Goal: Task Accomplishment & Management: Use online tool/utility

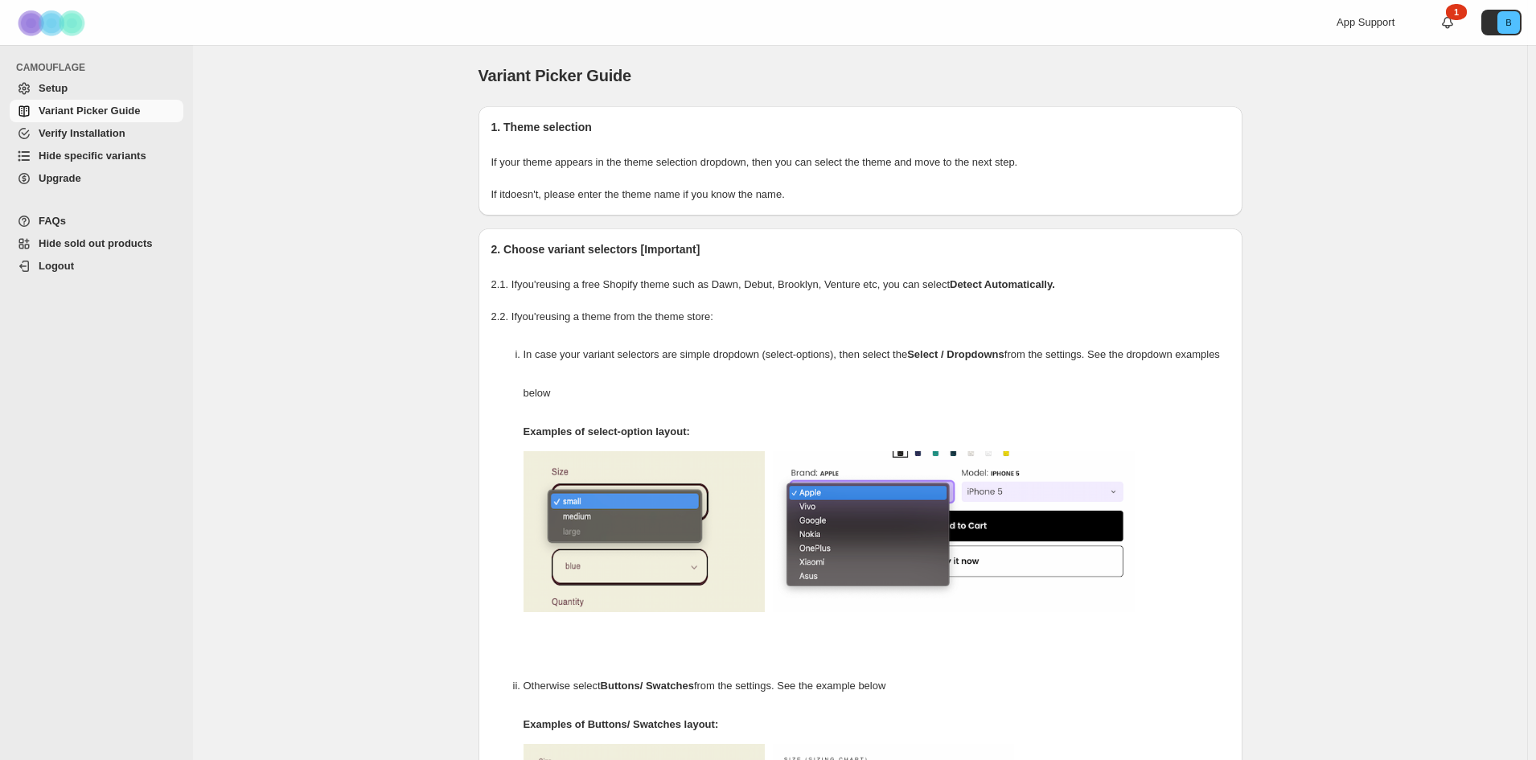
click at [47, 83] on span "Setup" at bounding box center [53, 88] width 29 height 12
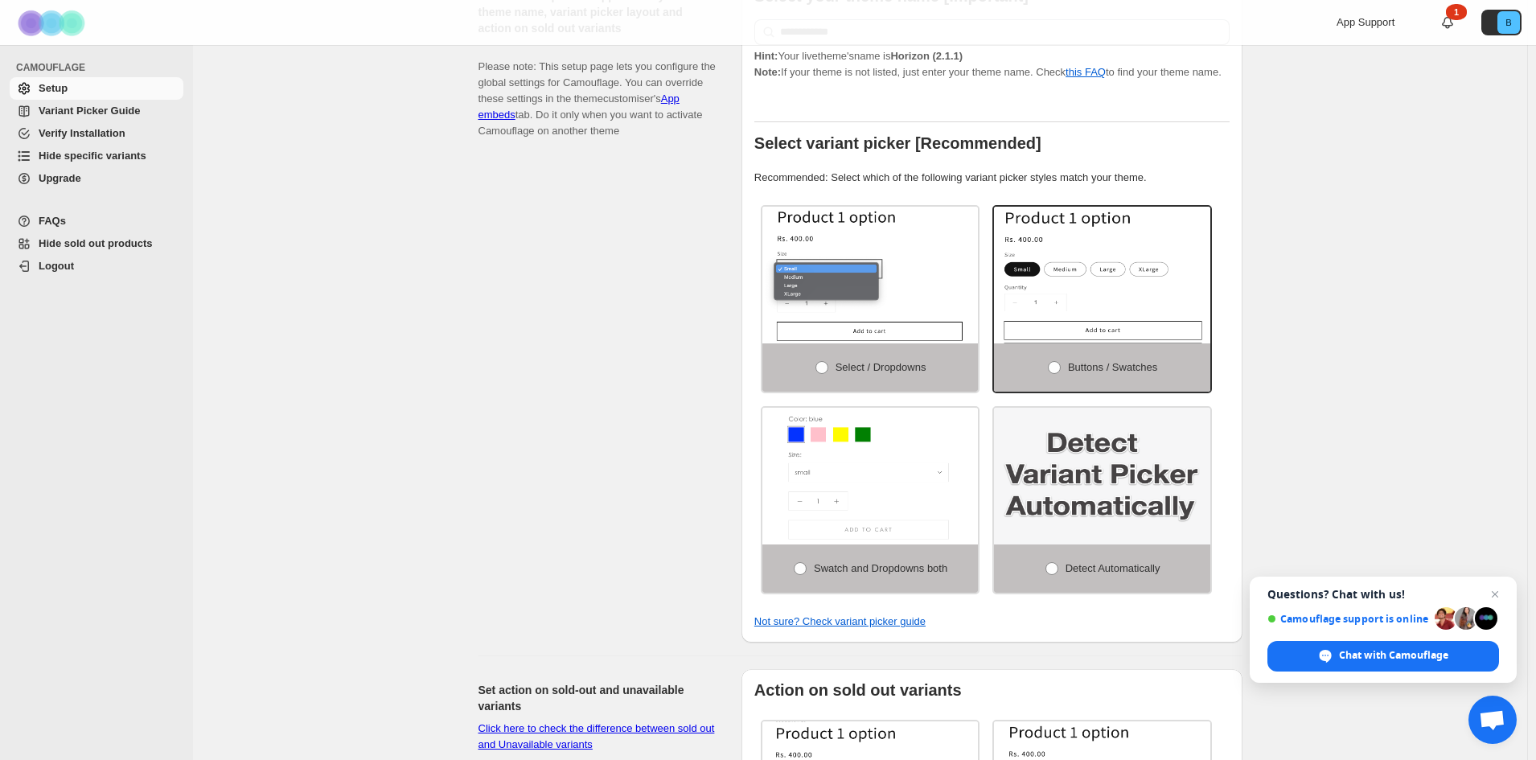
scroll to position [589, 0]
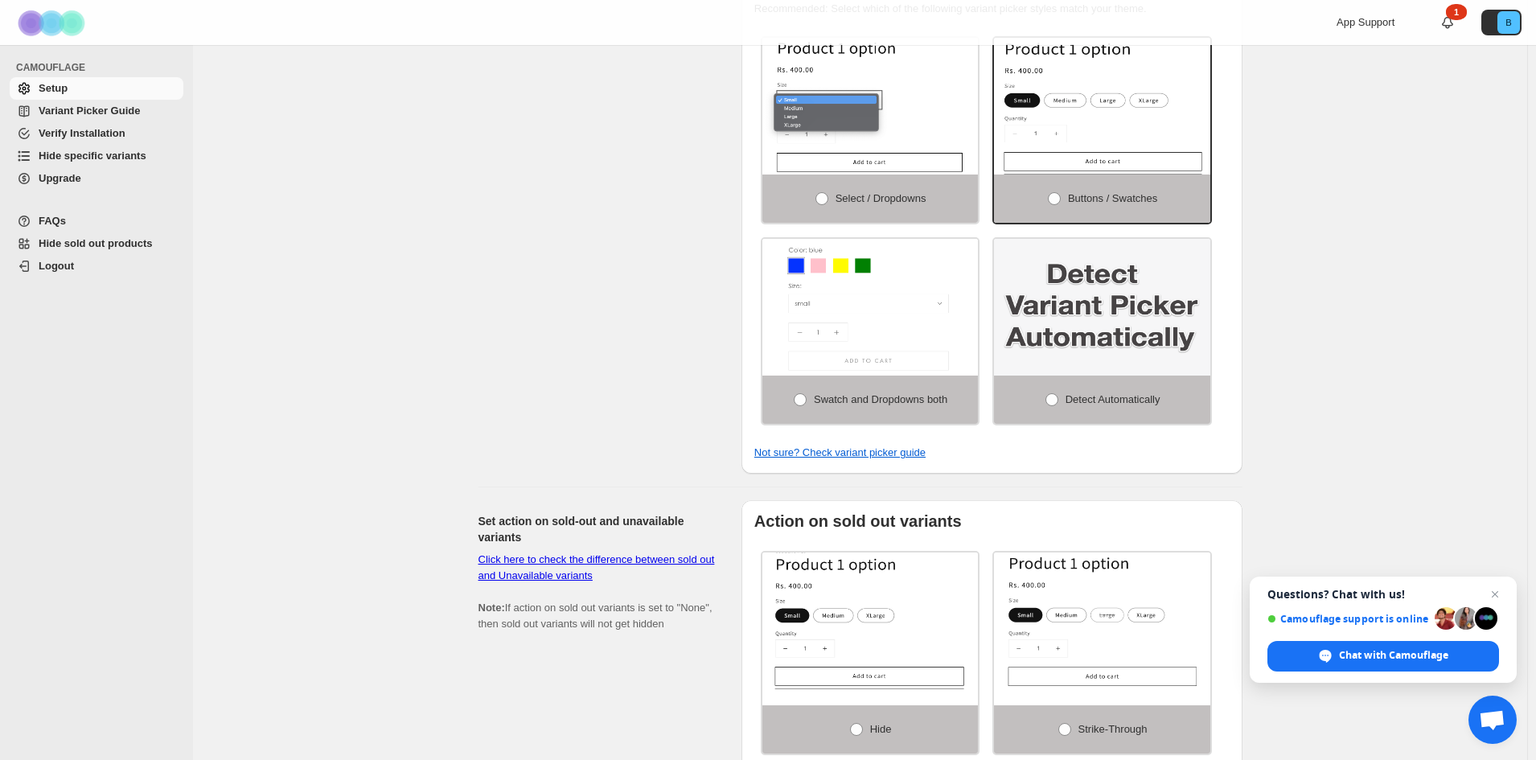
click at [27, 106] on icon "Navigation" at bounding box center [24, 111] width 10 height 11
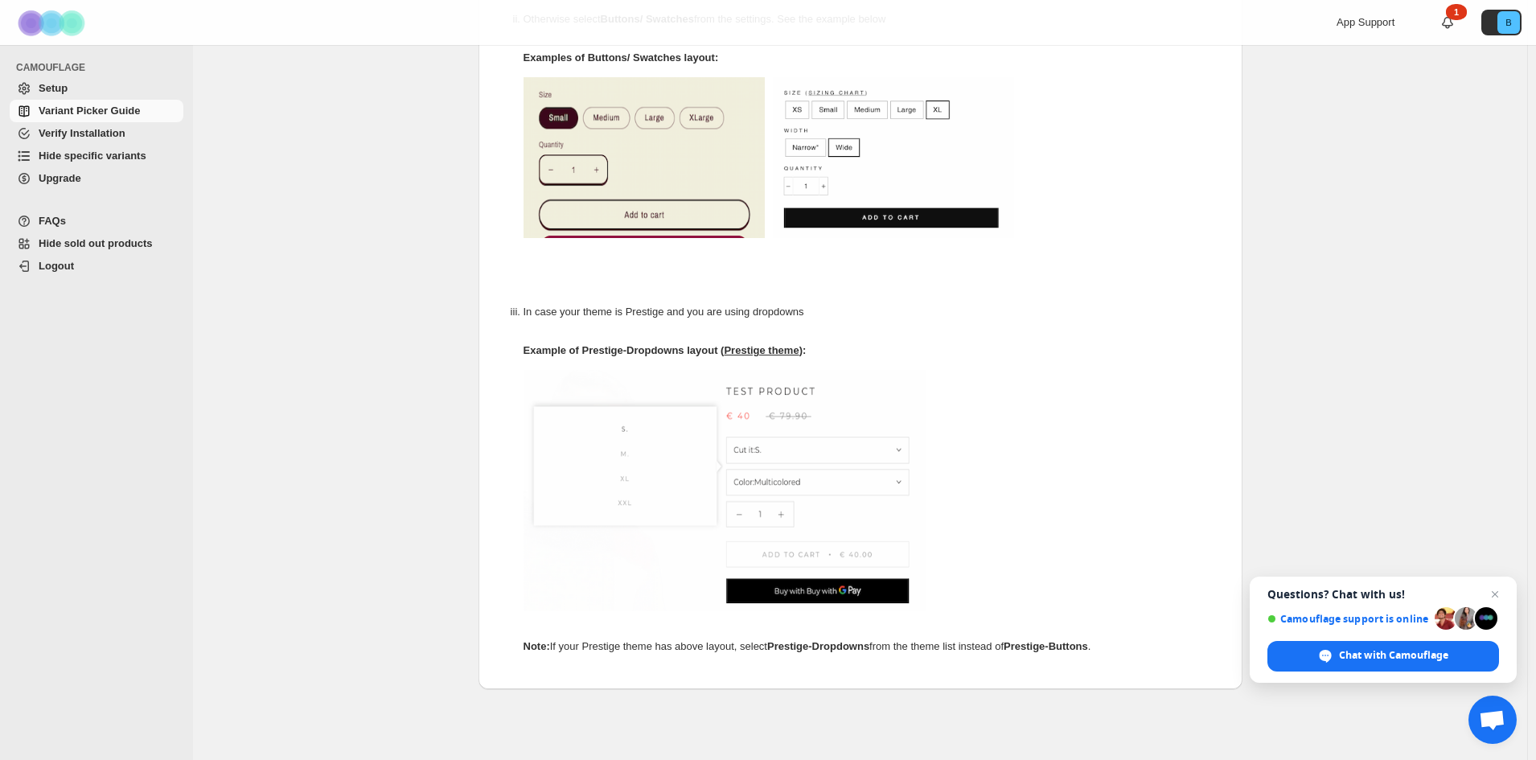
scroll to position [786, 0]
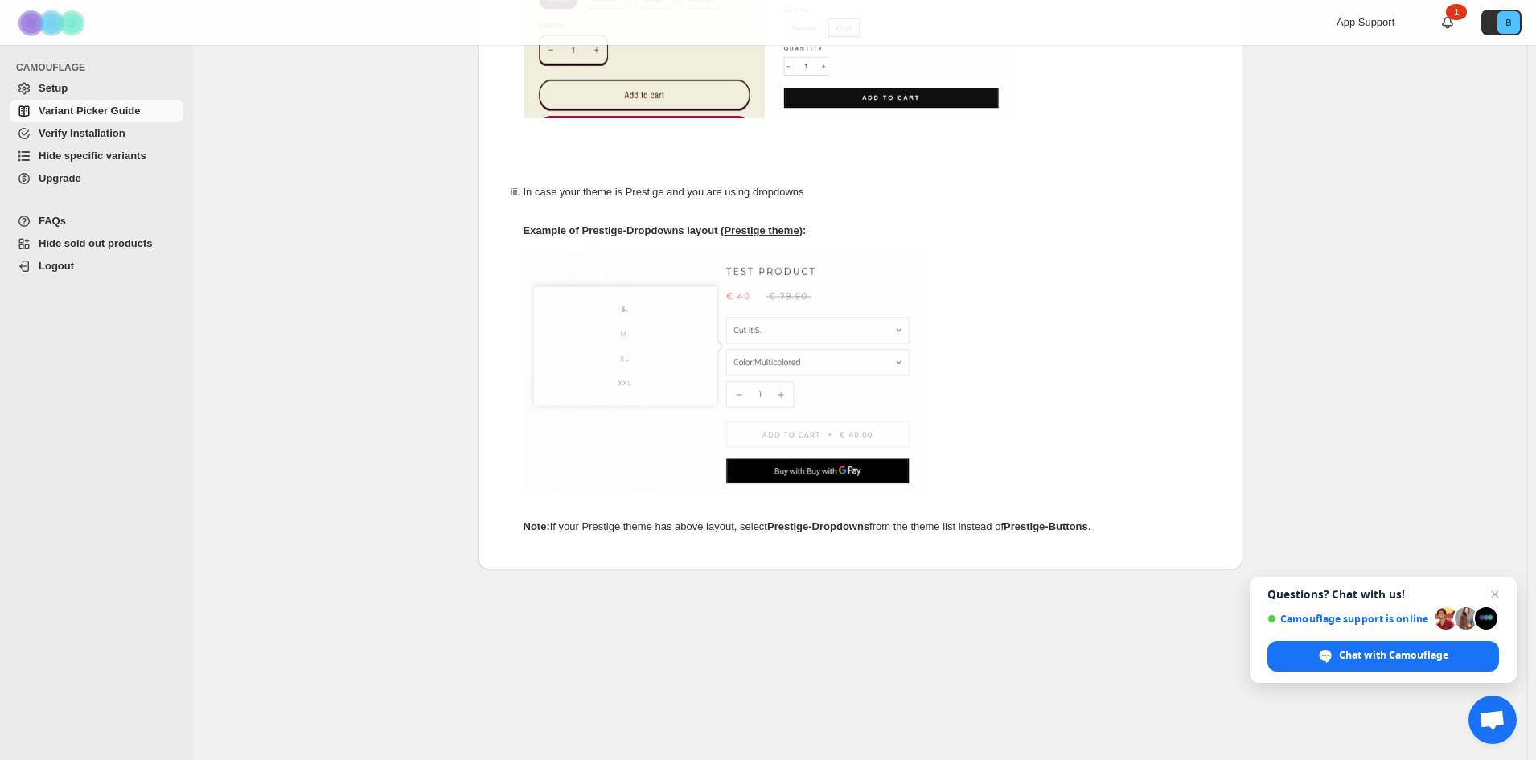
click at [92, 137] on span "Verify Installation" at bounding box center [82, 133] width 87 height 12
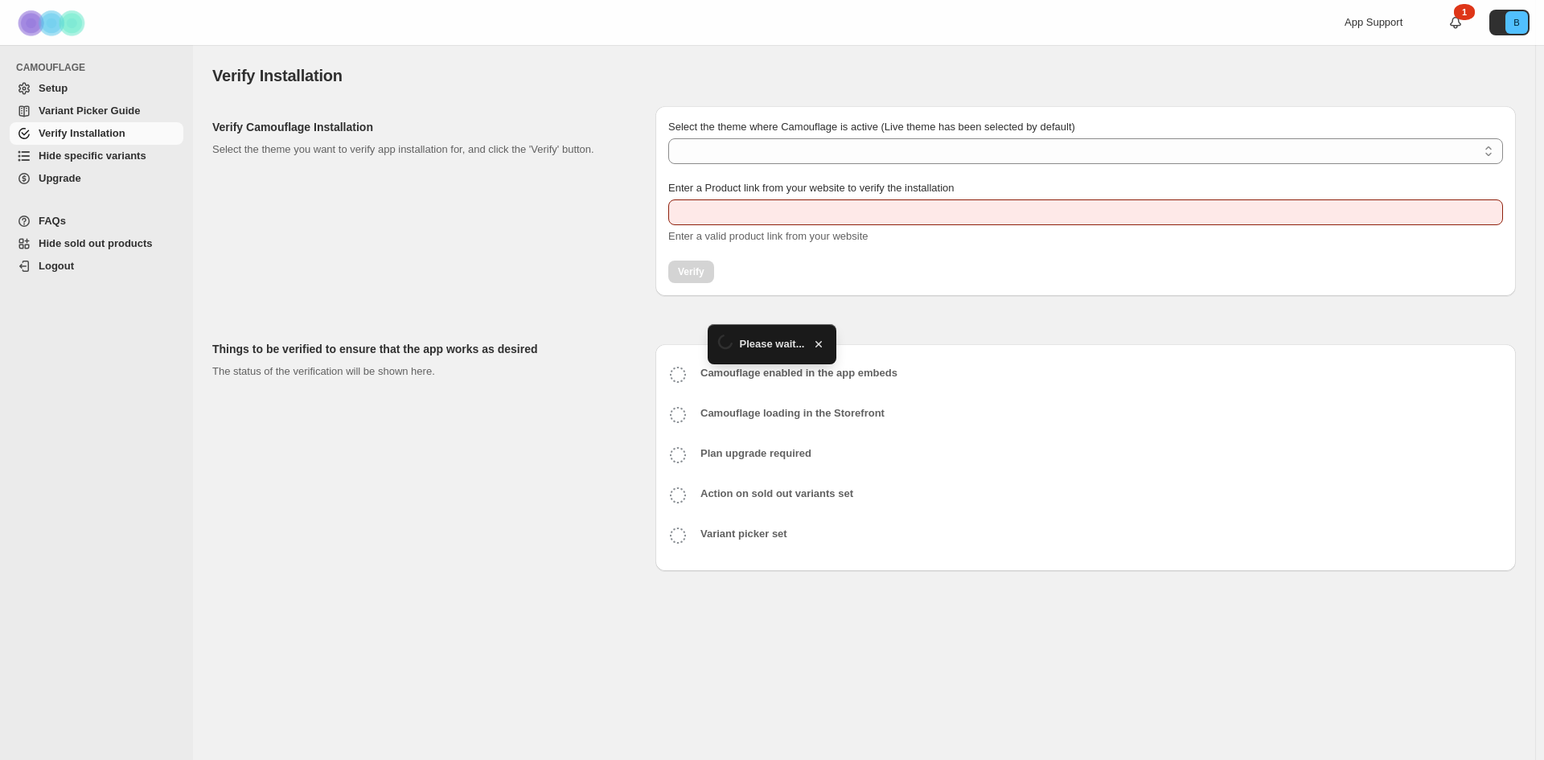
type input "**********"
select select "**********"
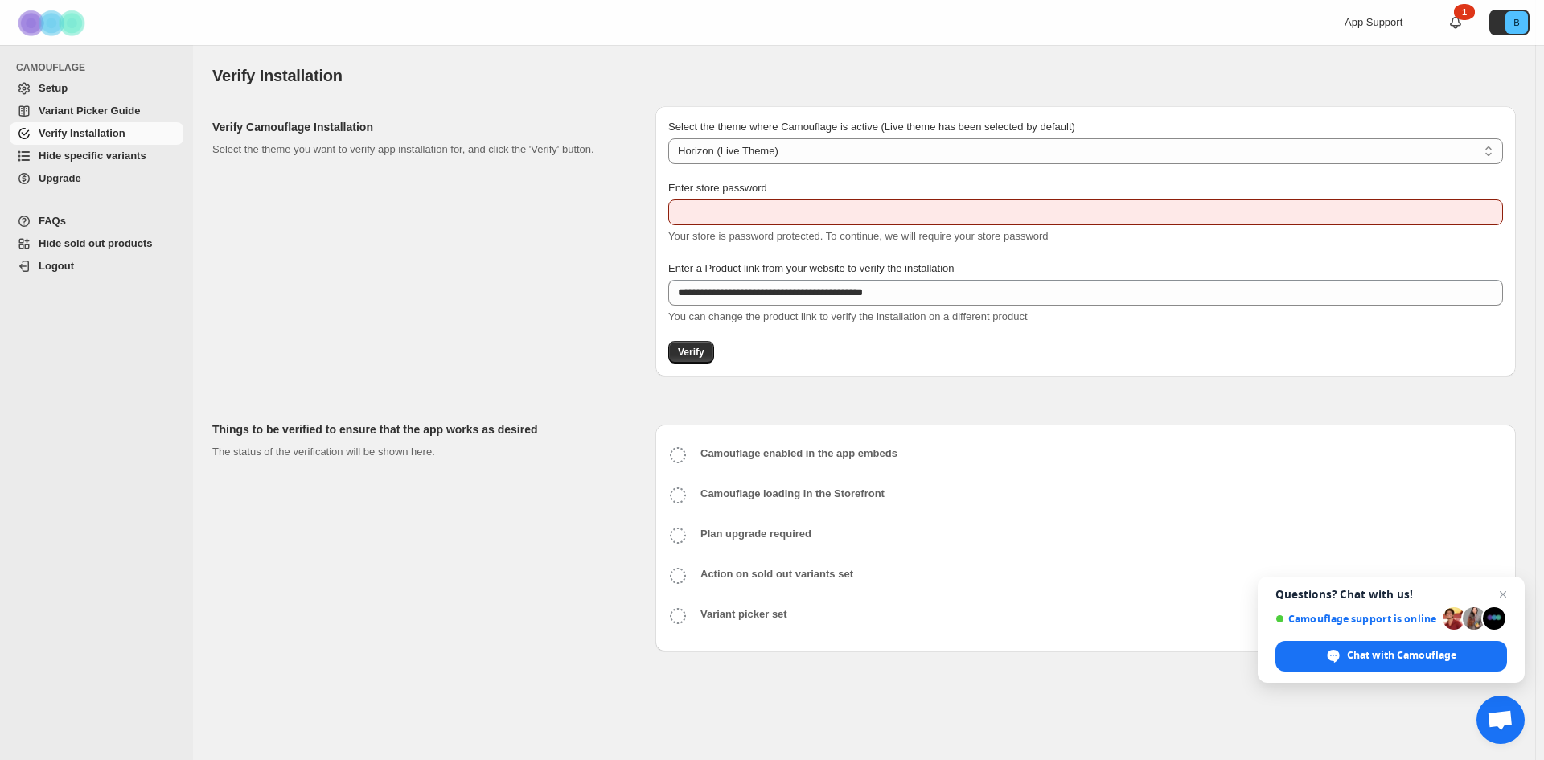
click at [48, 153] on span "Hide specific variants" at bounding box center [93, 156] width 108 height 12
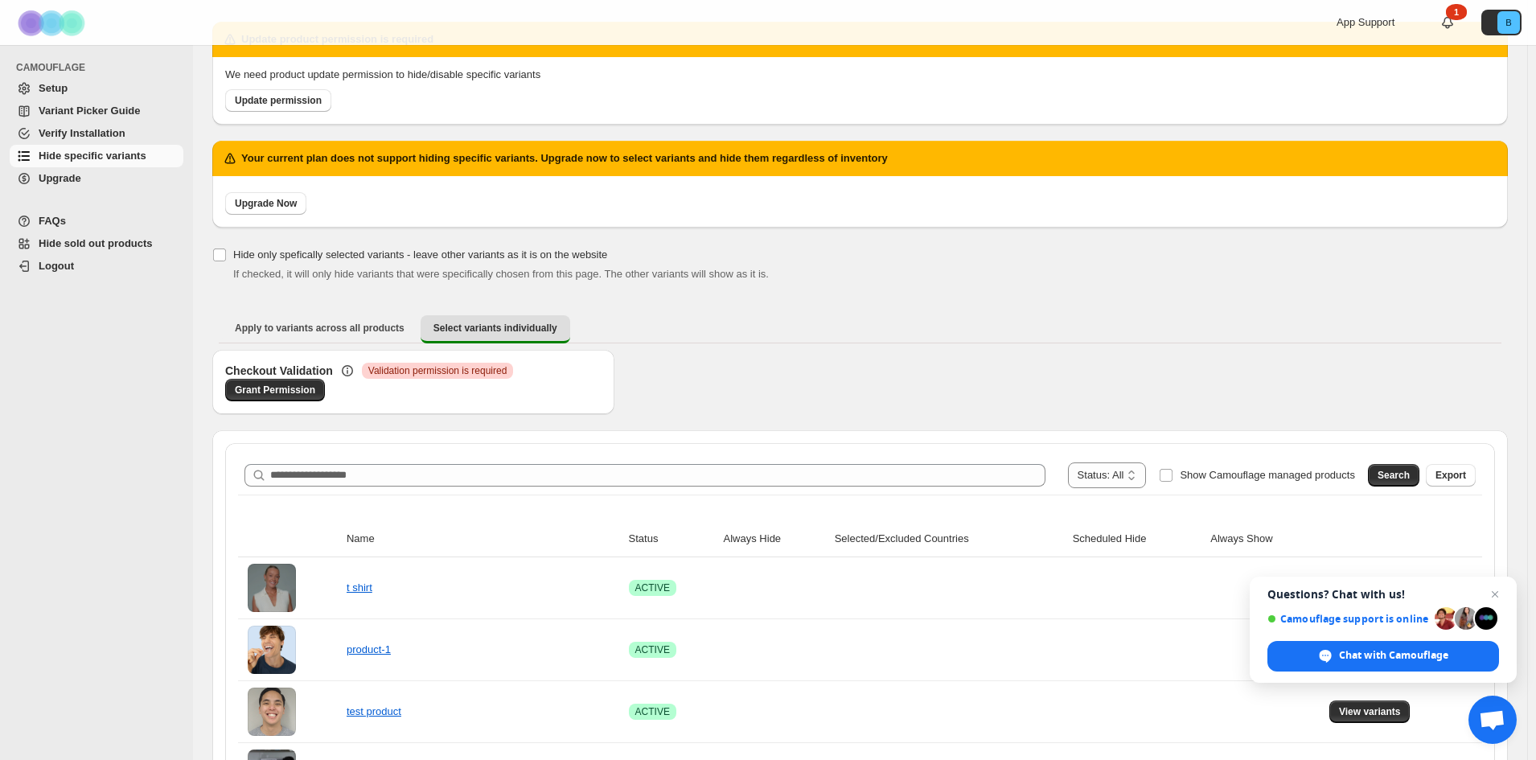
scroll to position [161, 0]
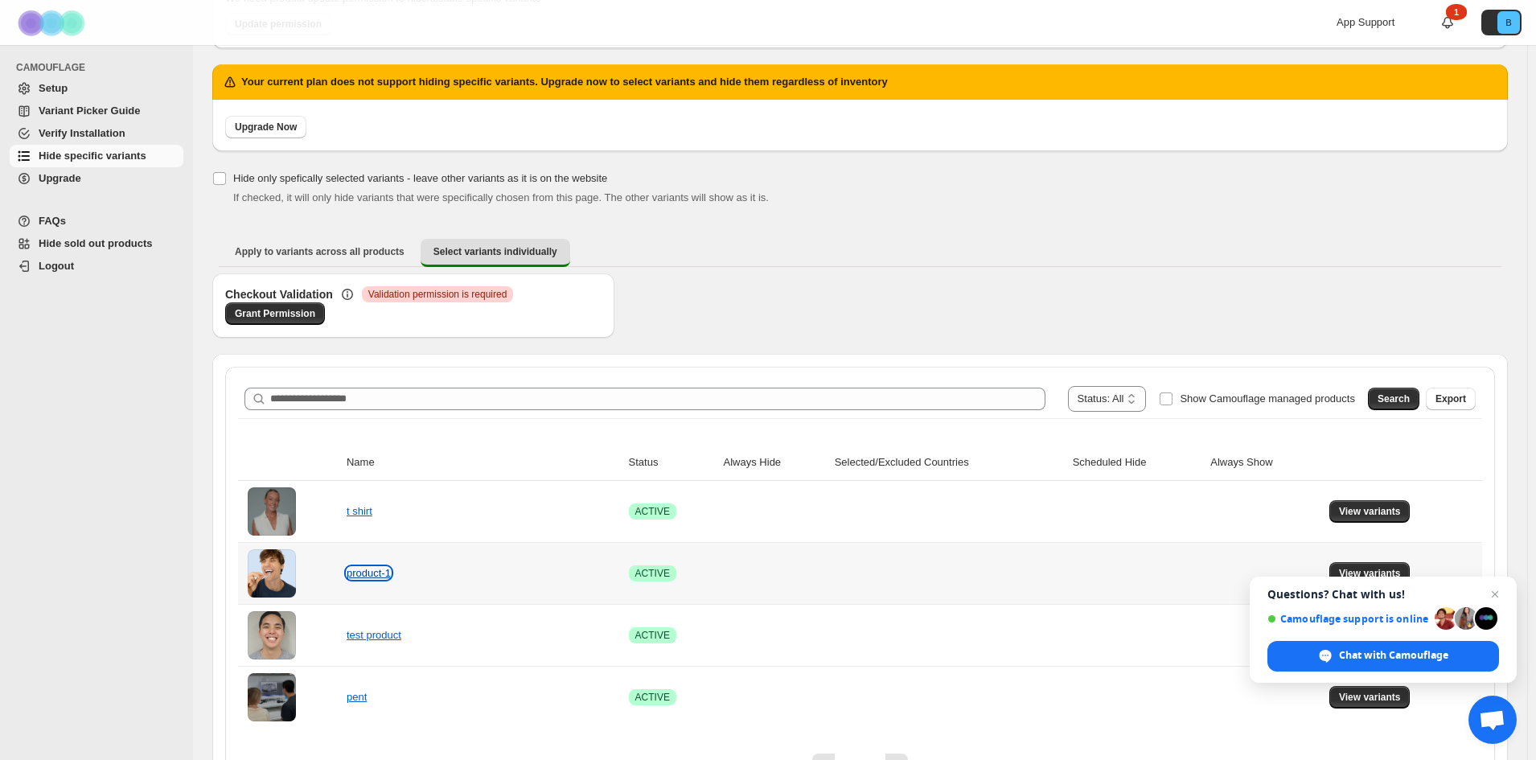
click at [359, 570] on link "product-1" at bounding box center [369, 573] width 44 height 12
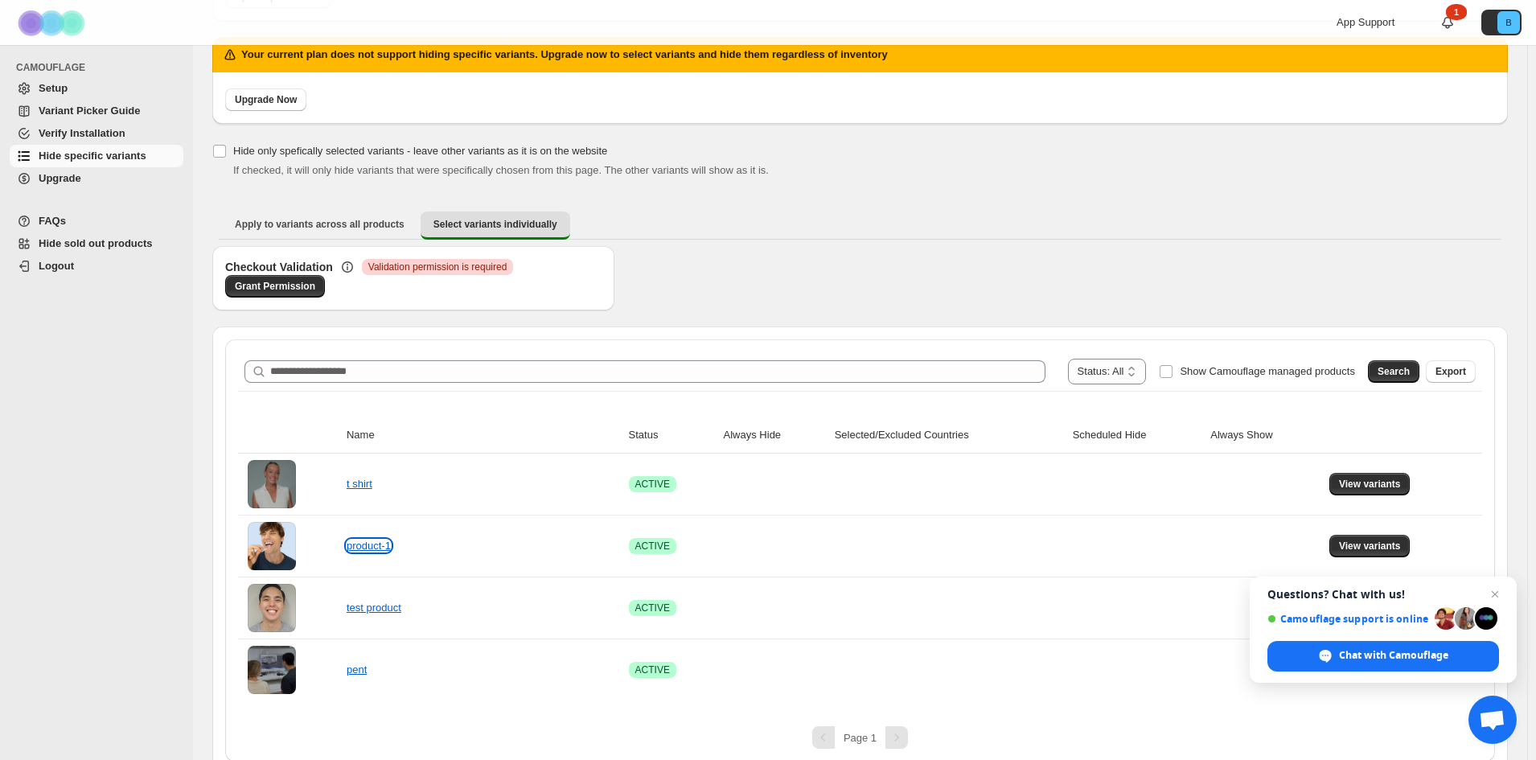
scroll to position [203, 0]
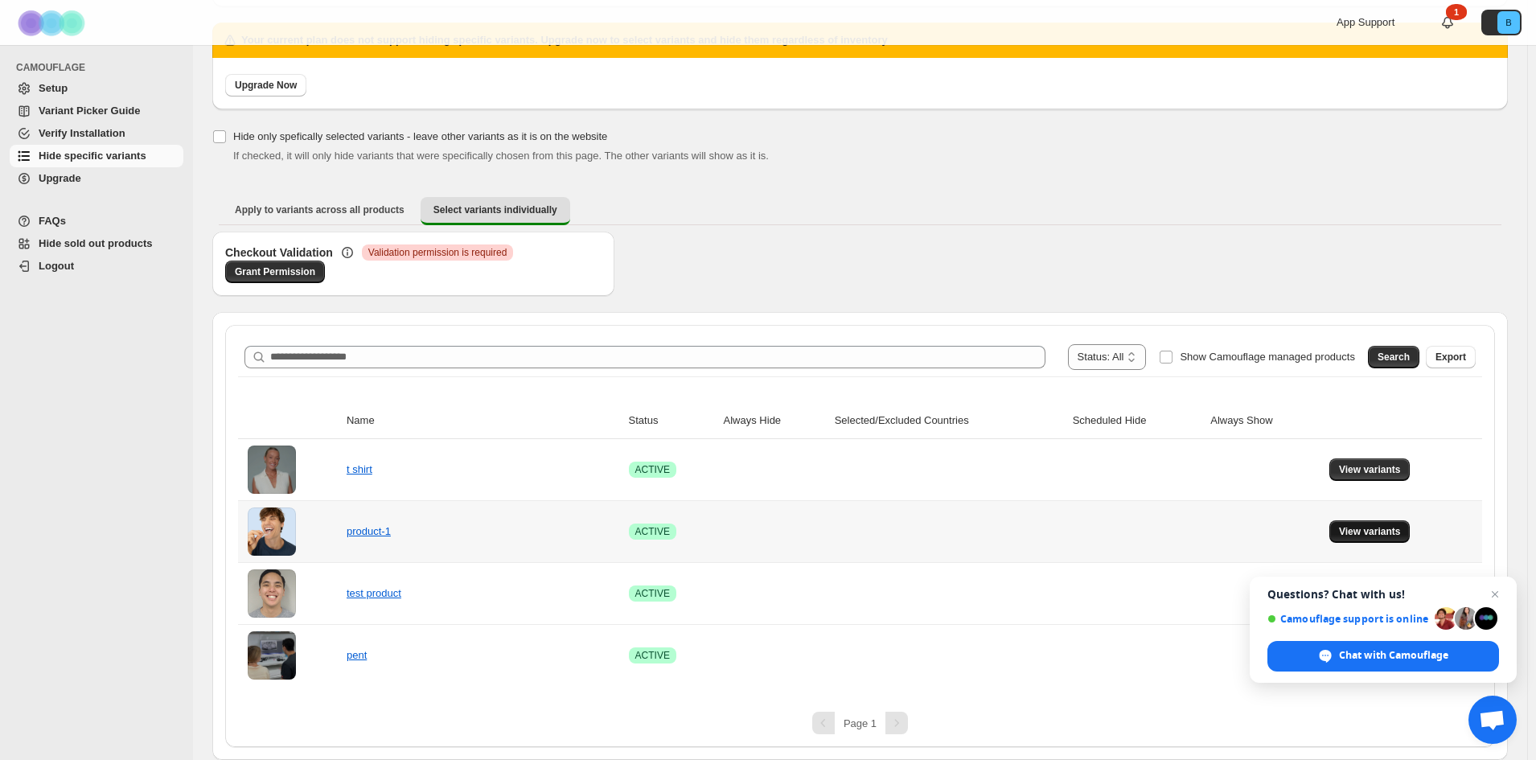
click at [1410, 532] on button "View variants" at bounding box center [1369, 531] width 81 height 23
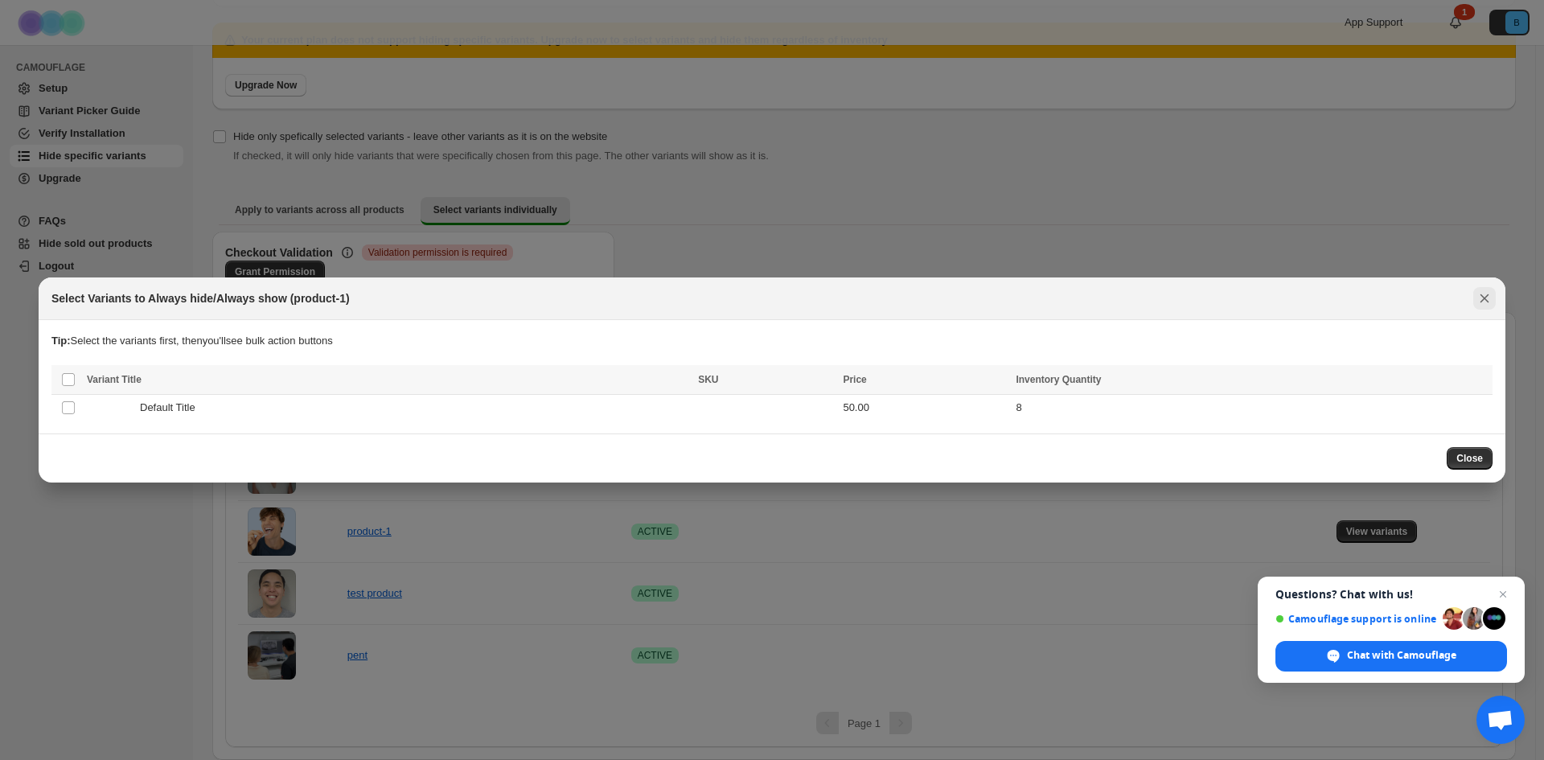
click at [1479, 289] on button "Close" at bounding box center [1484, 298] width 23 height 23
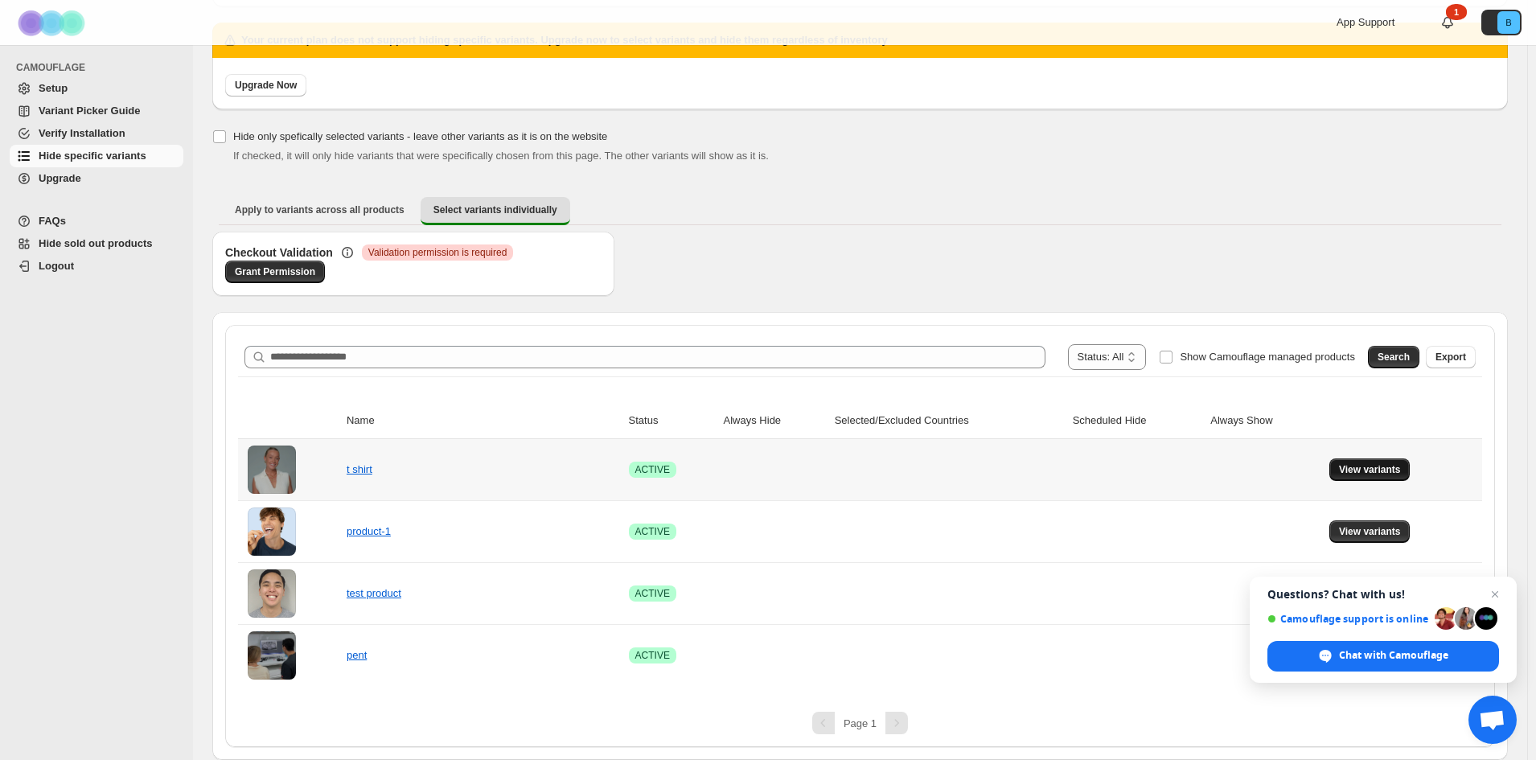
click at [1401, 476] on button "View variants" at bounding box center [1369, 469] width 81 height 23
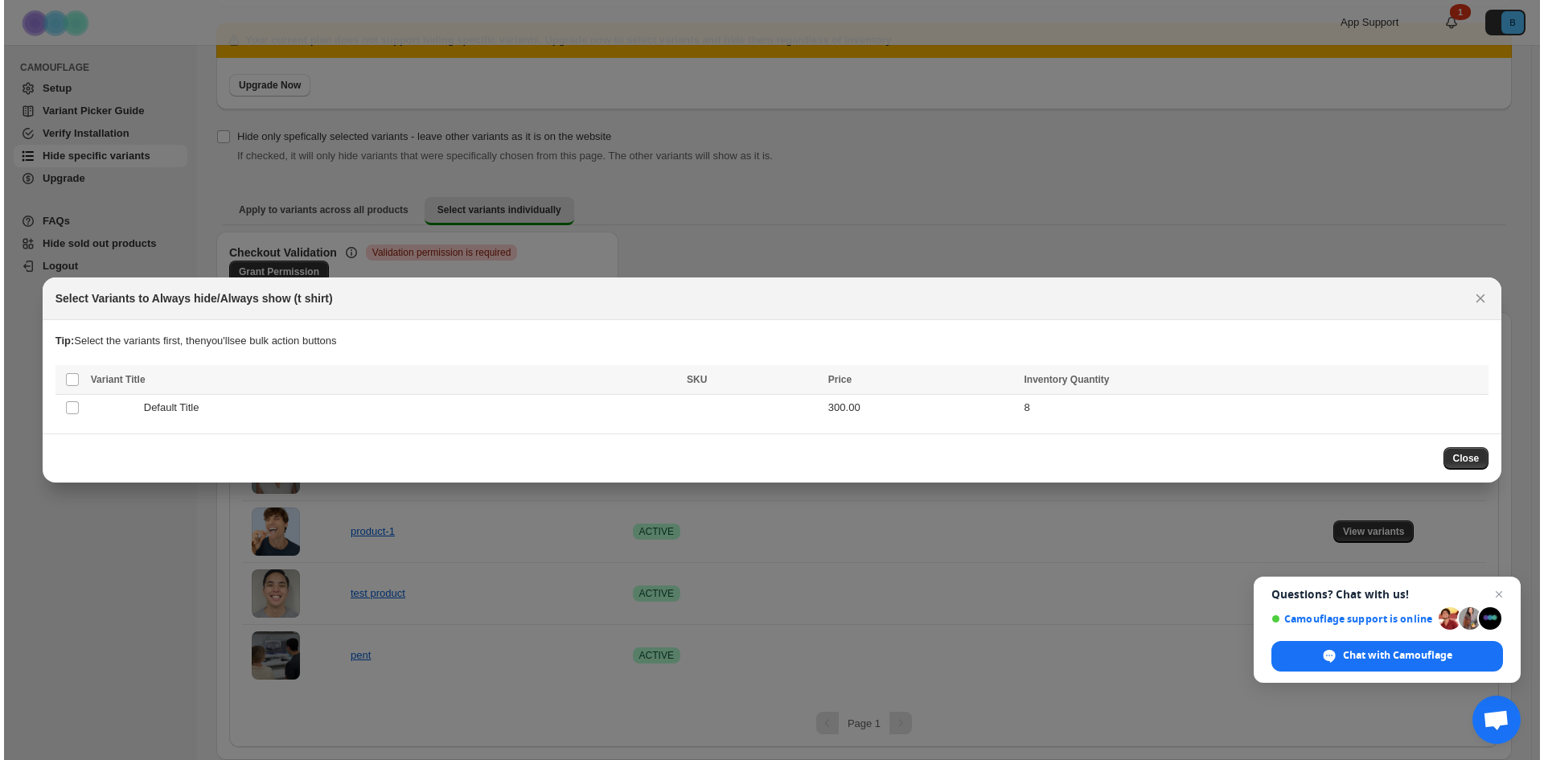
scroll to position [0, 0]
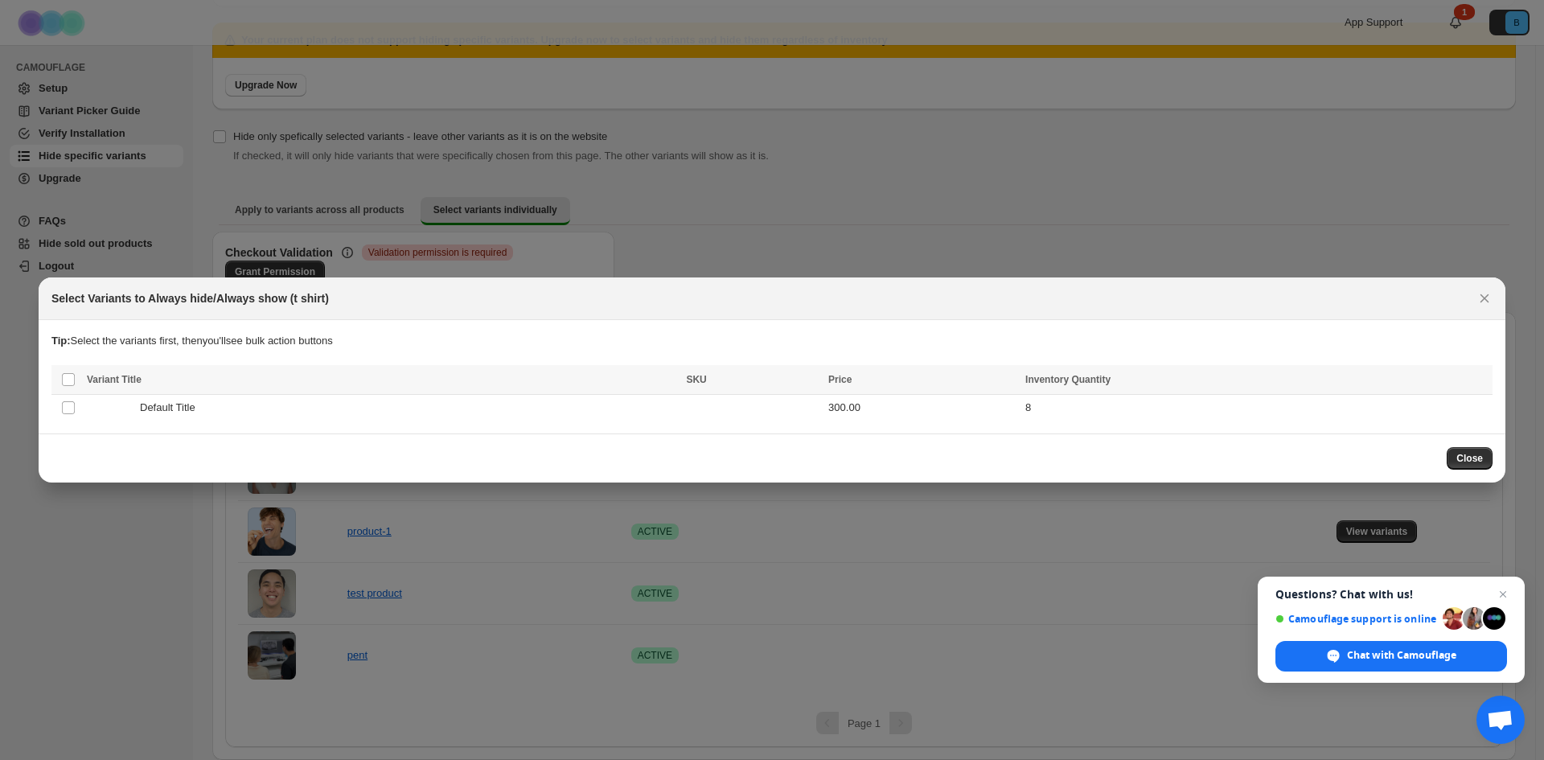
click at [847, 159] on div at bounding box center [772, 380] width 1544 height 760
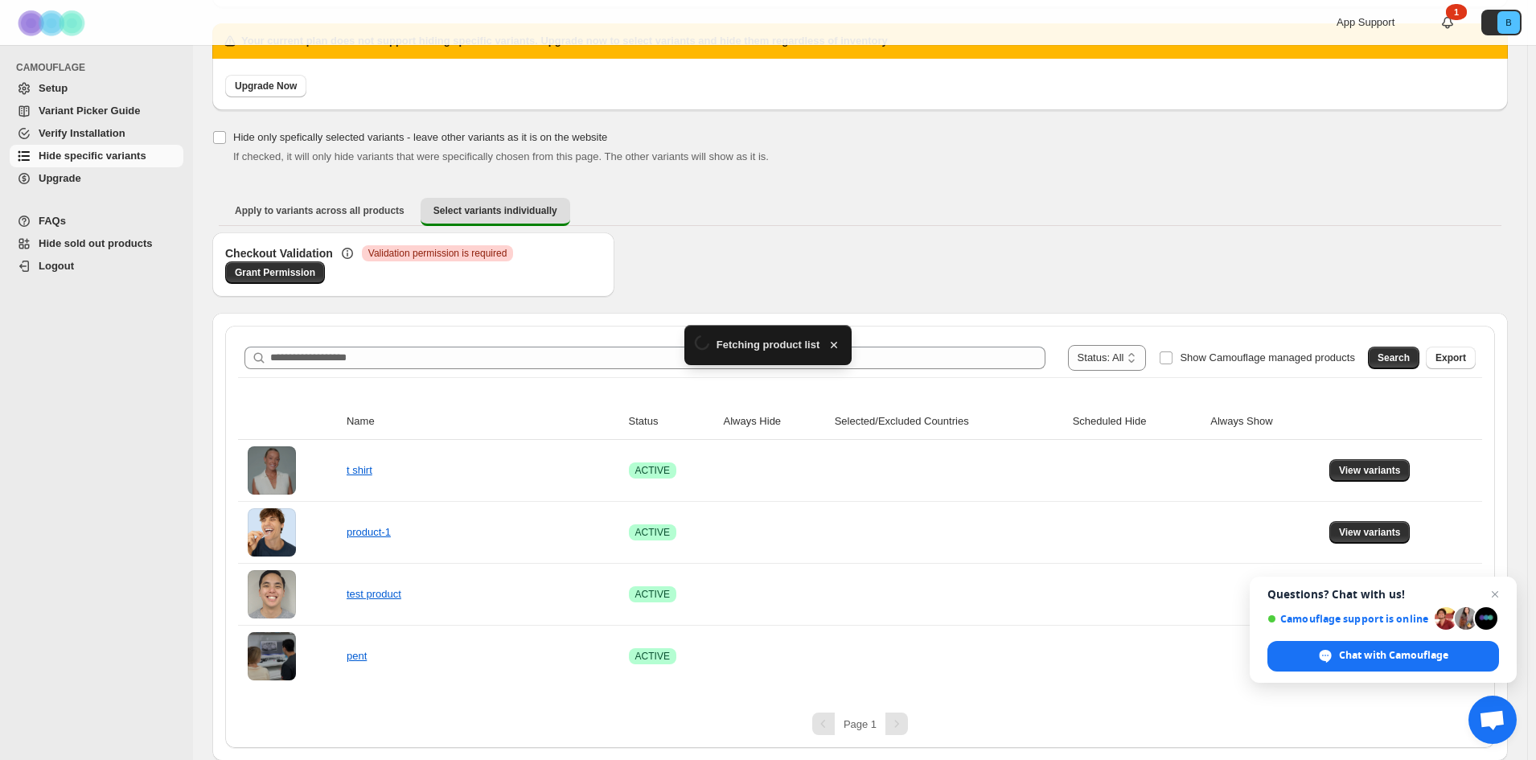
scroll to position [203, 0]
